Goal: Information Seeking & Learning: Find specific fact

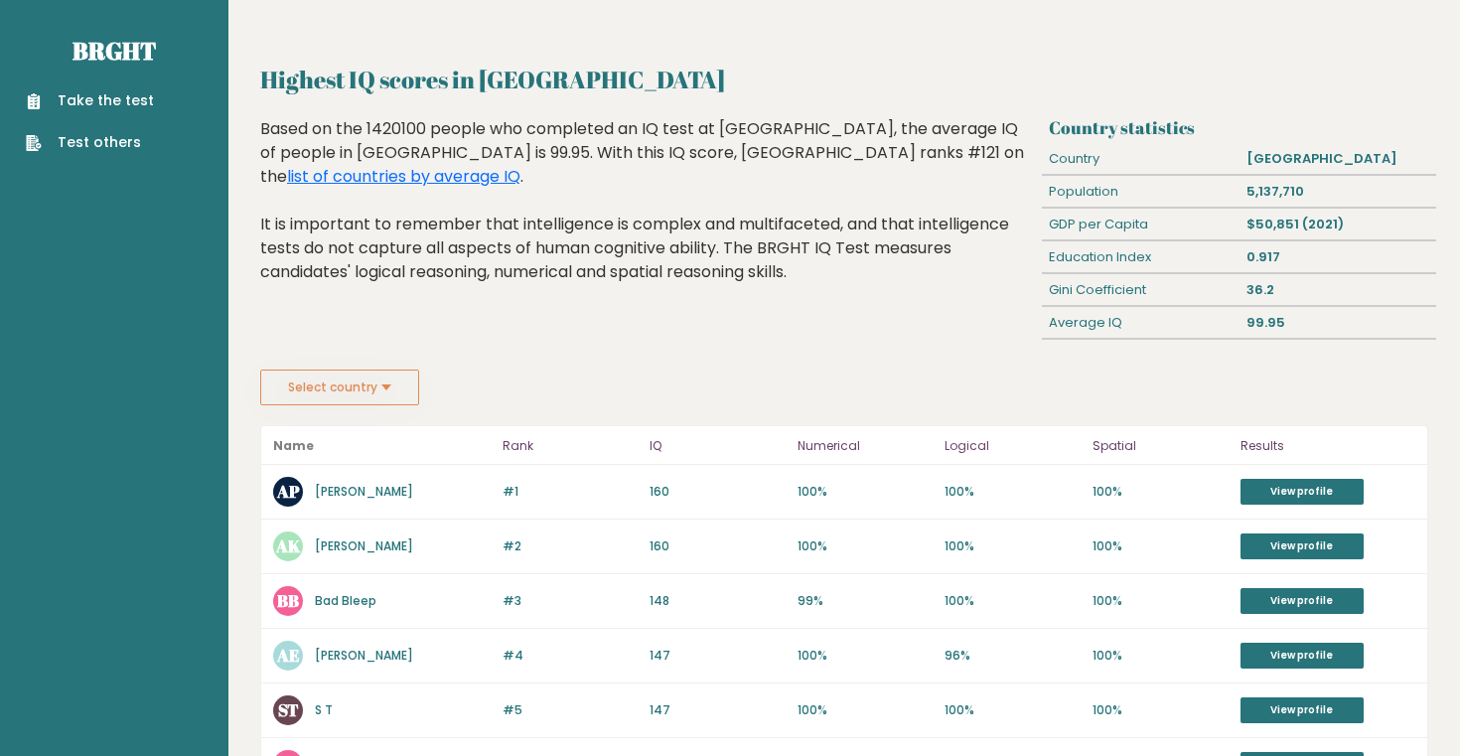
click at [382, 400] on button "Select country" at bounding box center [339, 387] width 159 height 36
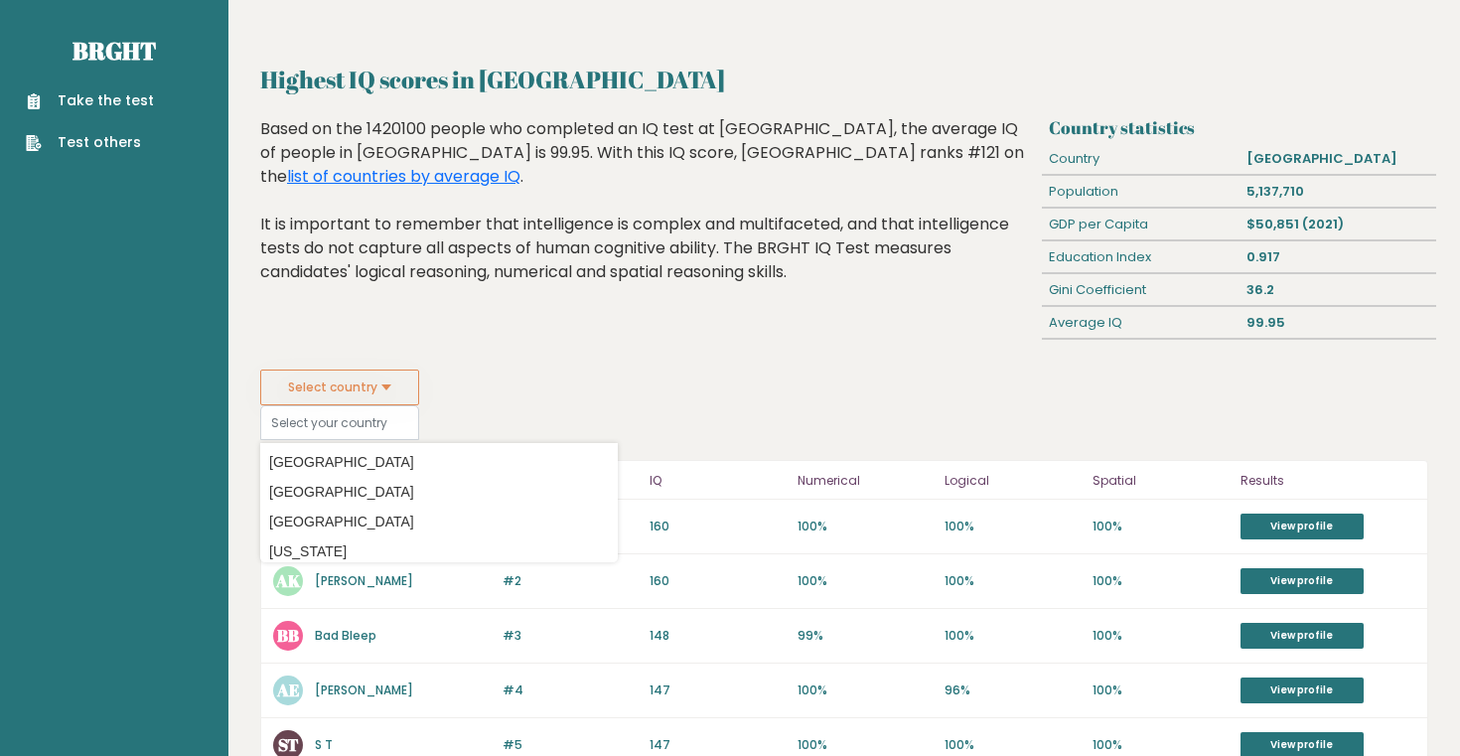
click at [588, 343] on div "Highest IQ scores in [GEOGRAPHIC_DATA] Based on the 1420100 people who complete…" at bounding box center [647, 243] width 789 height 252
click at [821, 355] on div "Highest IQ scores in [GEOGRAPHIC_DATA] Based on the 1420100 people who complete…" at bounding box center [647, 243] width 789 height 252
click at [376, 436] on input at bounding box center [339, 422] width 159 height 35
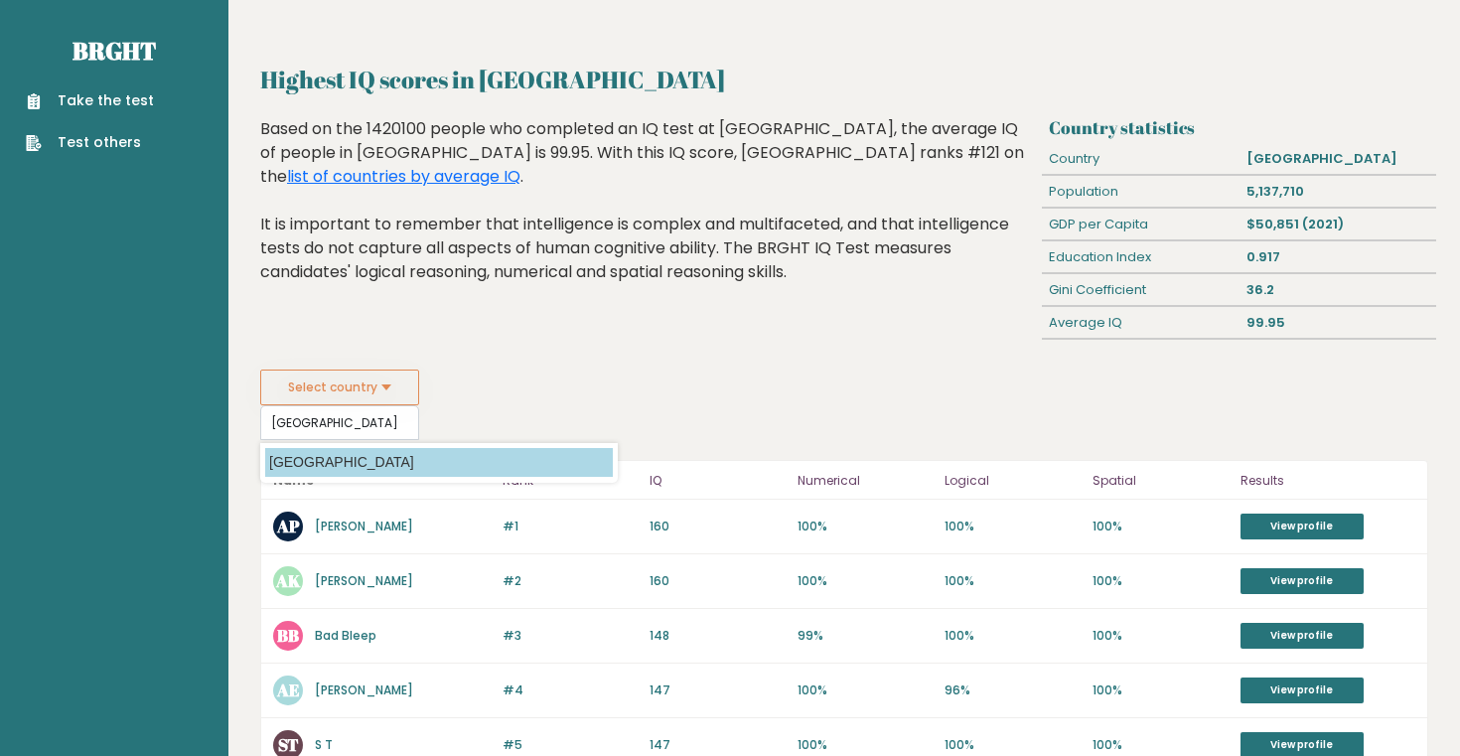
click at [281, 468] on option "[GEOGRAPHIC_DATA]" at bounding box center [439, 462] width 348 height 29
type input "[GEOGRAPHIC_DATA]"
